Goal: Navigation & Orientation: Find specific page/section

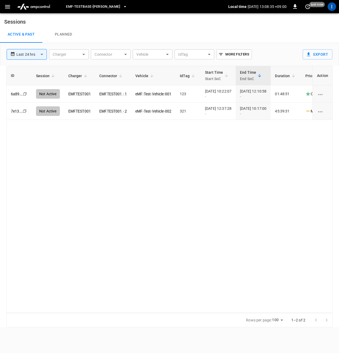
click at [9, 6] on icon "button" at bounding box center [7, 6] width 7 height 7
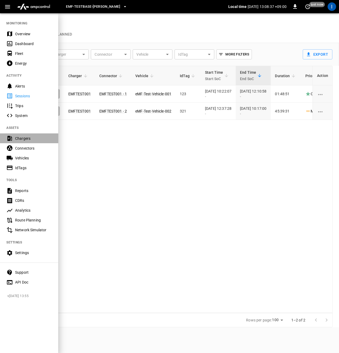
click at [28, 139] on div "Chargers" at bounding box center [33, 138] width 37 height 5
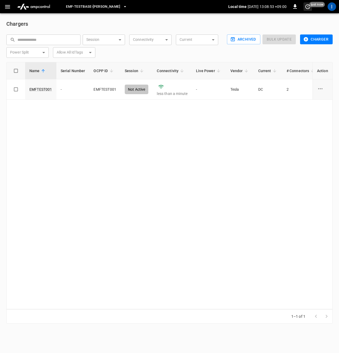
click at [309, 9] on icon "set refresh interval" at bounding box center [308, 6] width 6 height 6
click at [295, 28] on li "Update every 5 sec" at bounding box center [291, 26] width 42 height 9
click at [252, 159] on div "Name Serial Number OCPP ID Session Connectivity Live Power Vendor Current # Con…" at bounding box center [169, 185] width 326 height 247
click at [6, 5] on icon "button" at bounding box center [7, 6] width 5 height 3
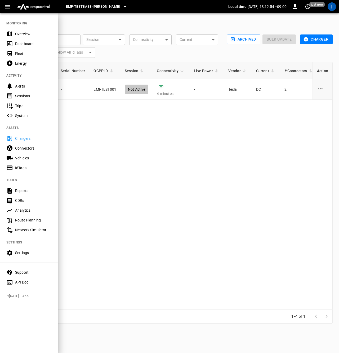
click at [20, 99] on div "Sessions" at bounding box center [29, 96] width 58 height 10
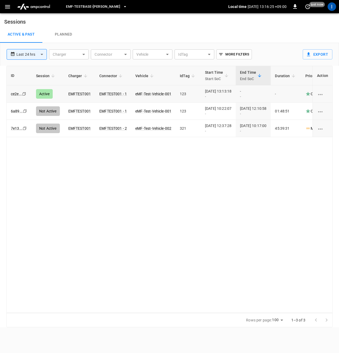
scroll to position [0, 99]
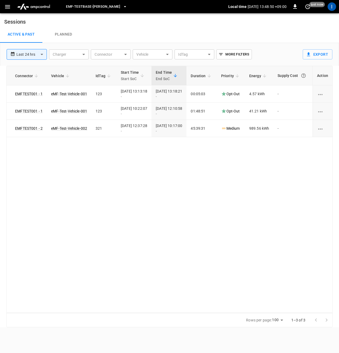
click at [7, 4] on icon "button" at bounding box center [7, 6] width 7 height 7
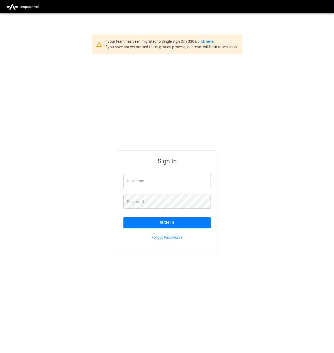
type input "*********"
click at [167, 227] on button "Sign In" at bounding box center [167, 222] width 88 height 11
